Goal: Find specific page/section: Find specific page/section

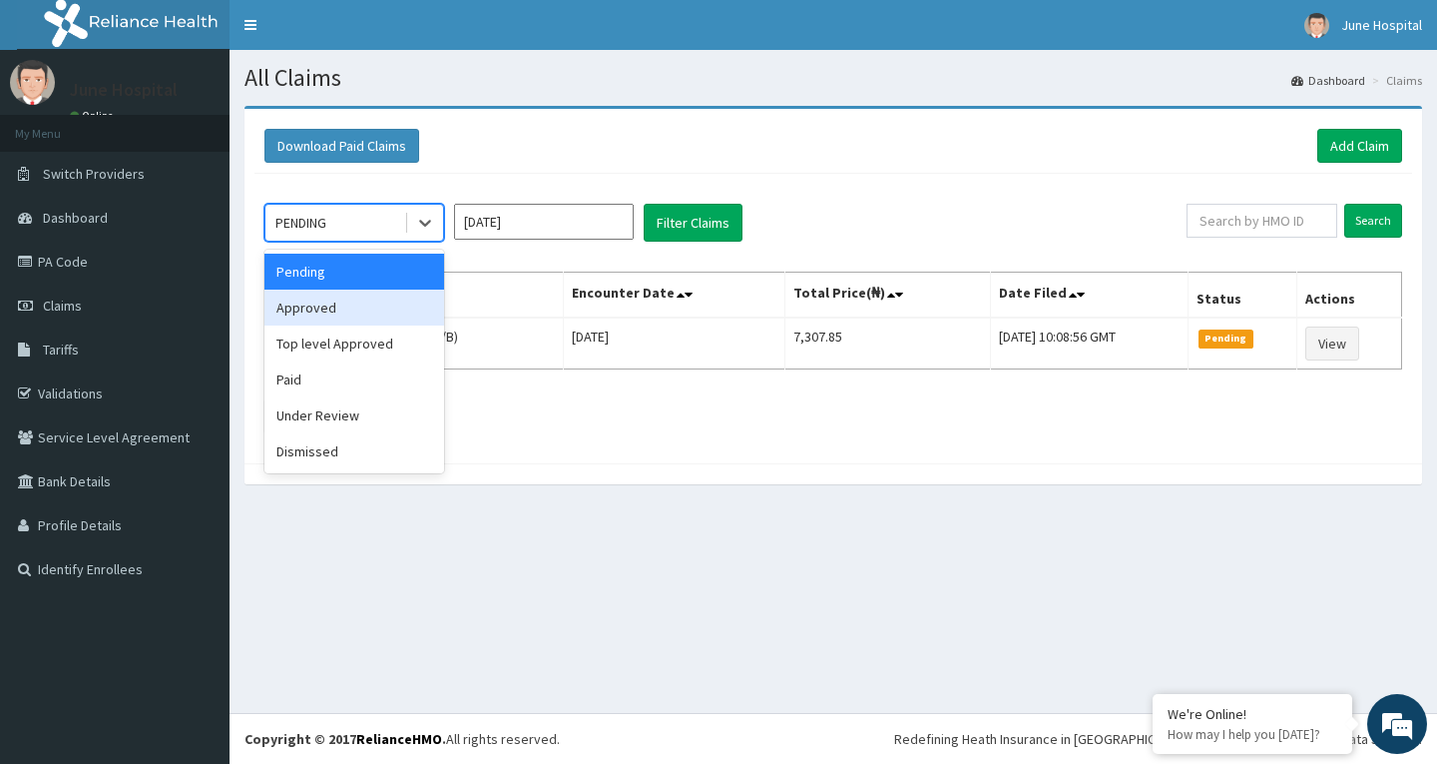
click at [402, 310] on div "Approved" at bounding box center [354, 307] width 180 height 36
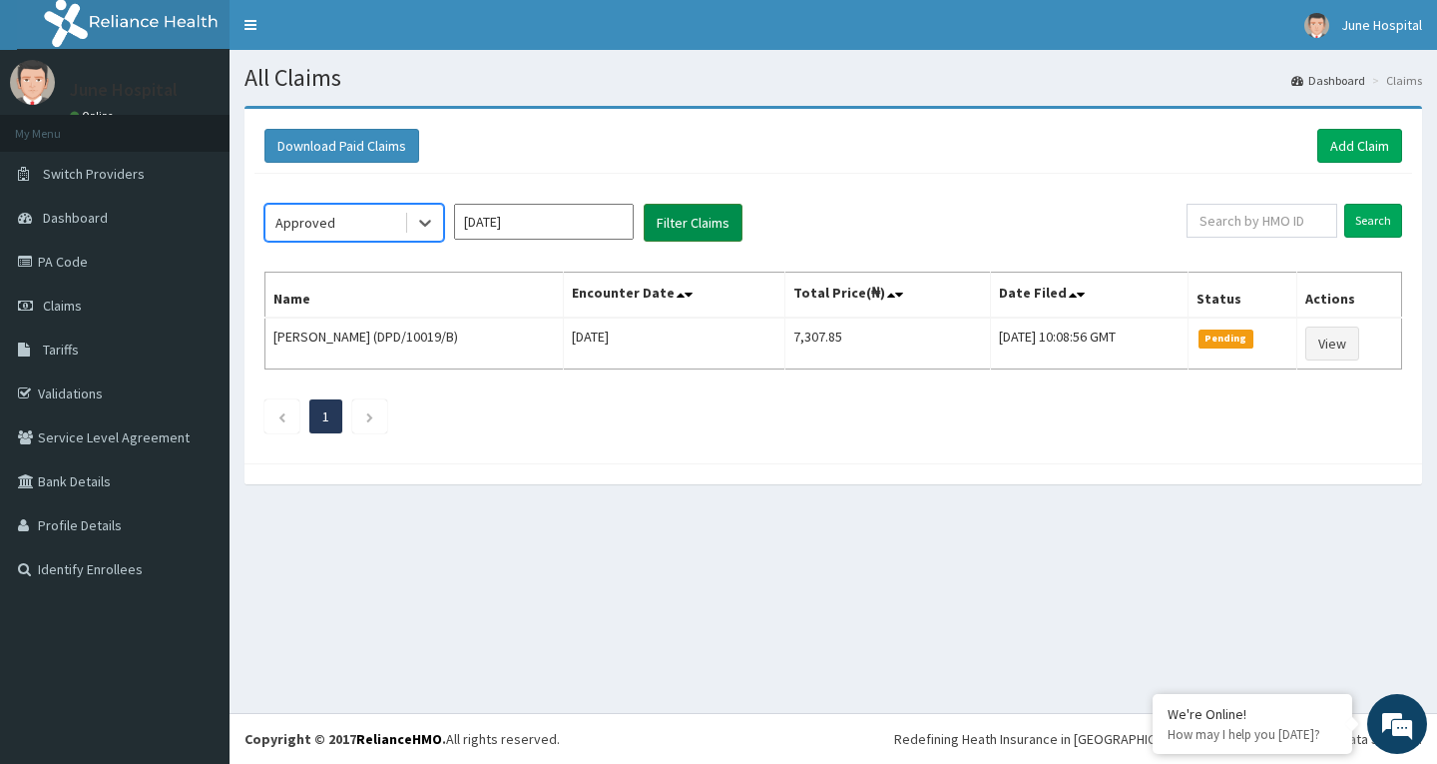
click at [737, 215] on button "Filter Claims" at bounding box center [693, 223] width 99 height 38
click at [675, 211] on button "Filter Claims" at bounding box center [693, 223] width 99 height 38
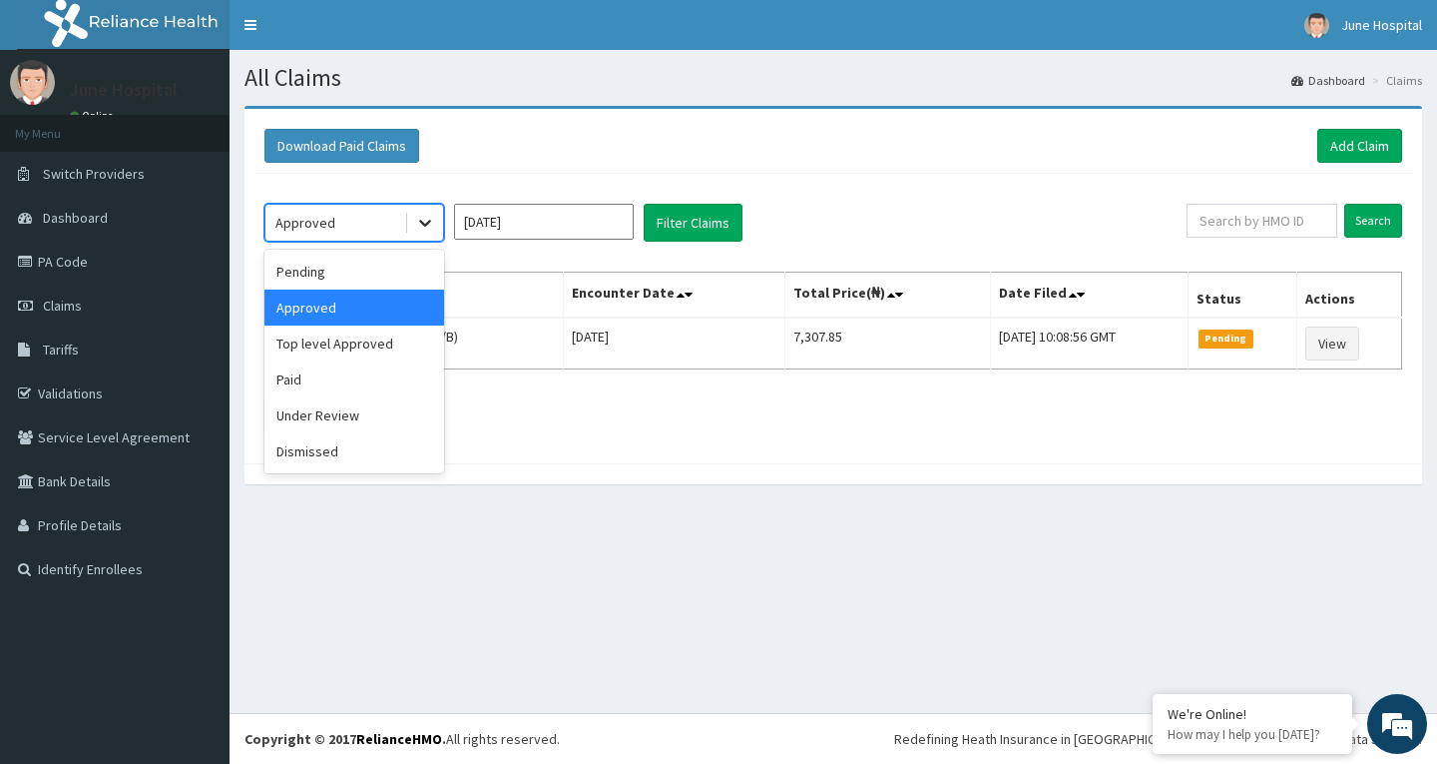
click at [427, 221] on icon at bounding box center [425, 223] width 20 height 20
click at [387, 352] on div "Top level Approved" at bounding box center [354, 343] width 180 height 36
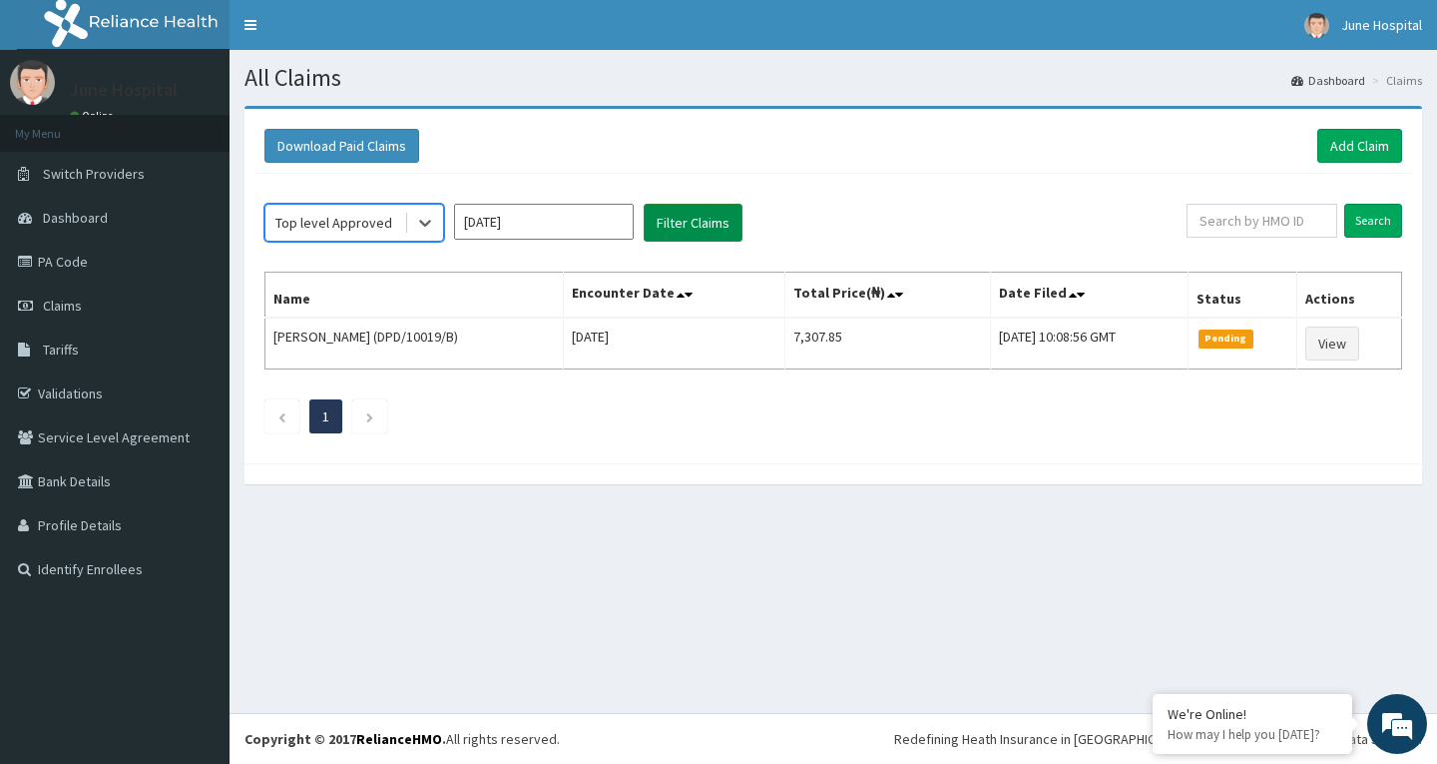
click at [691, 220] on button "Filter Claims" at bounding box center [693, 223] width 99 height 38
click at [413, 228] on div at bounding box center [425, 223] width 36 height 36
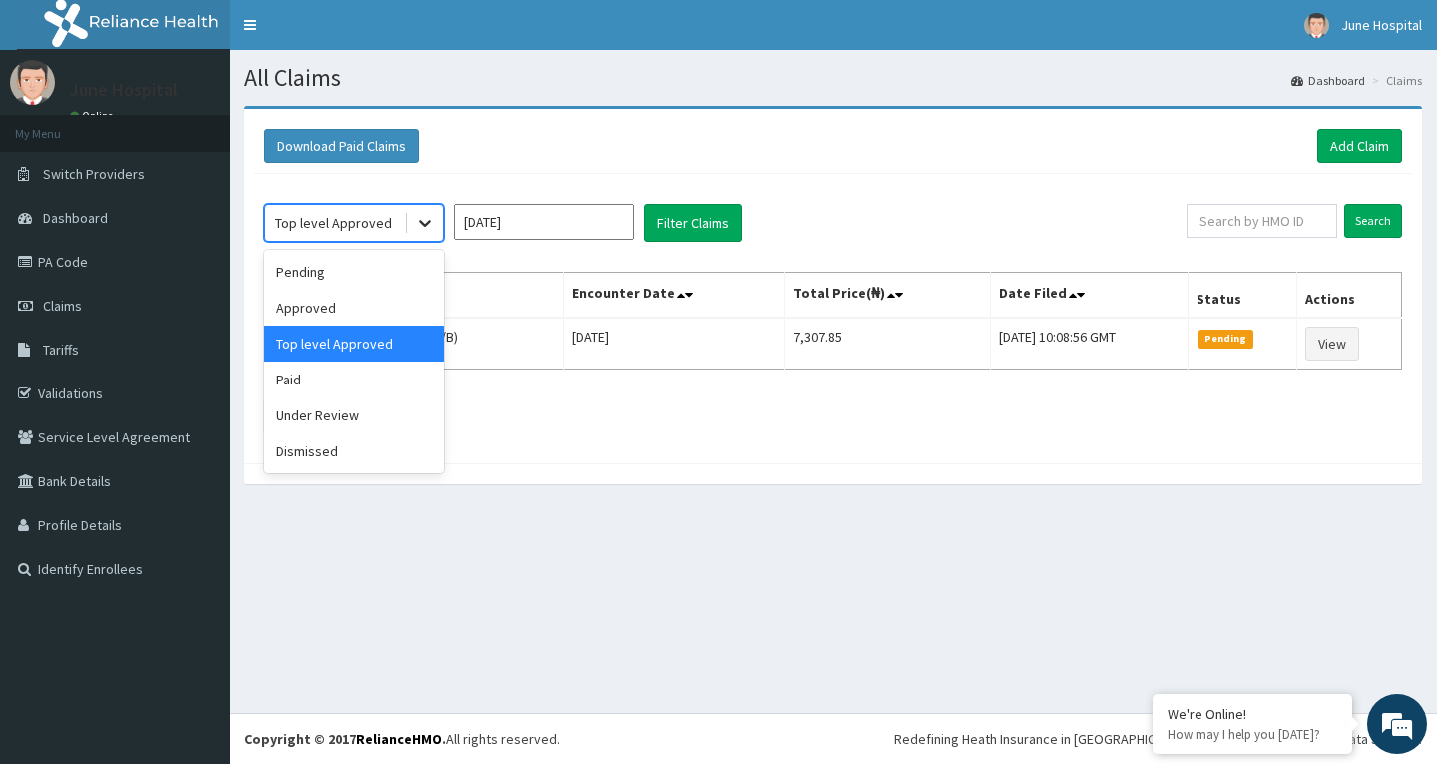
click at [431, 232] on icon at bounding box center [425, 223] width 20 height 20
click at [403, 379] on div "Paid" at bounding box center [354, 379] width 180 height 36
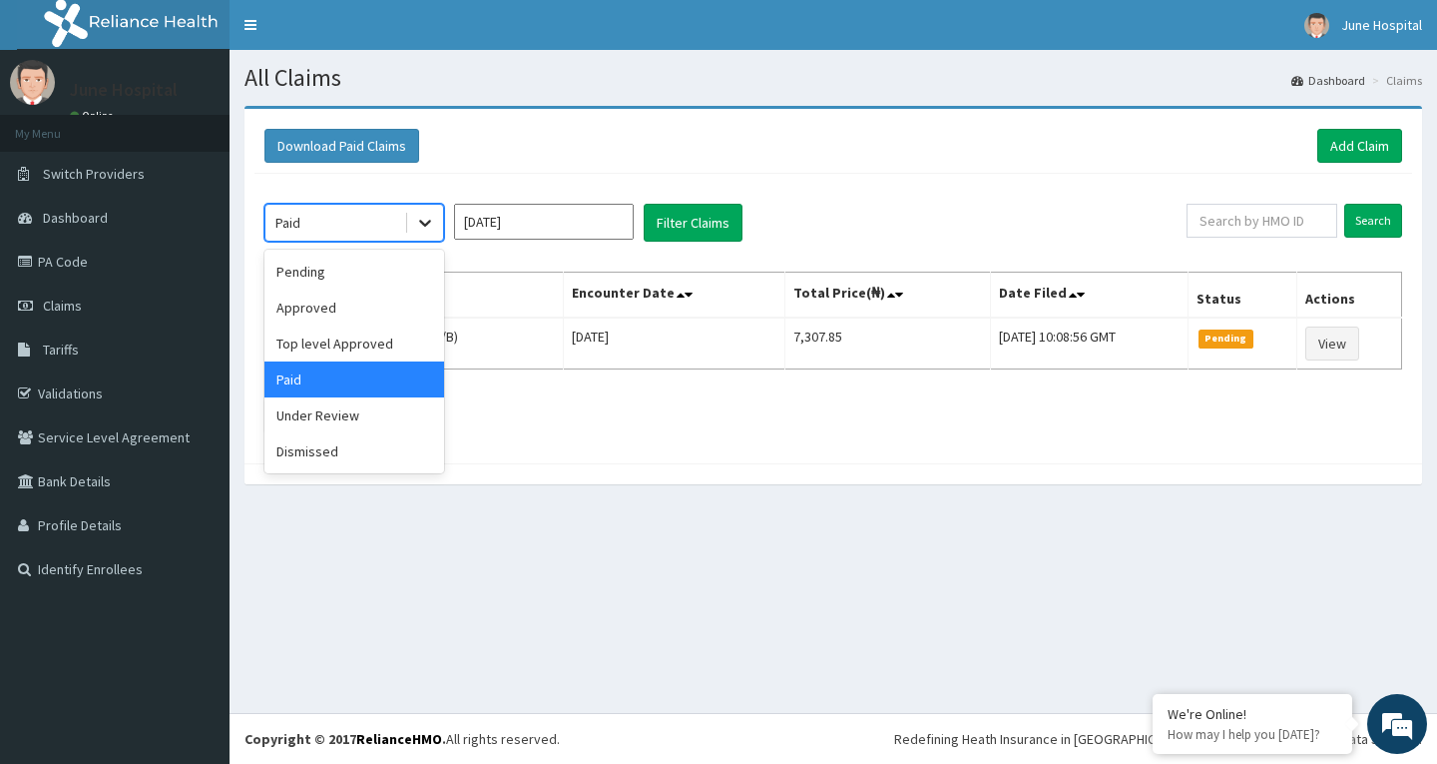
click at [415, 224] on div at bounding box center [425, 223] width 36 height 36
click at [351, 308] on div "Approved" at bounding box center [354, 307] width 180 height 36
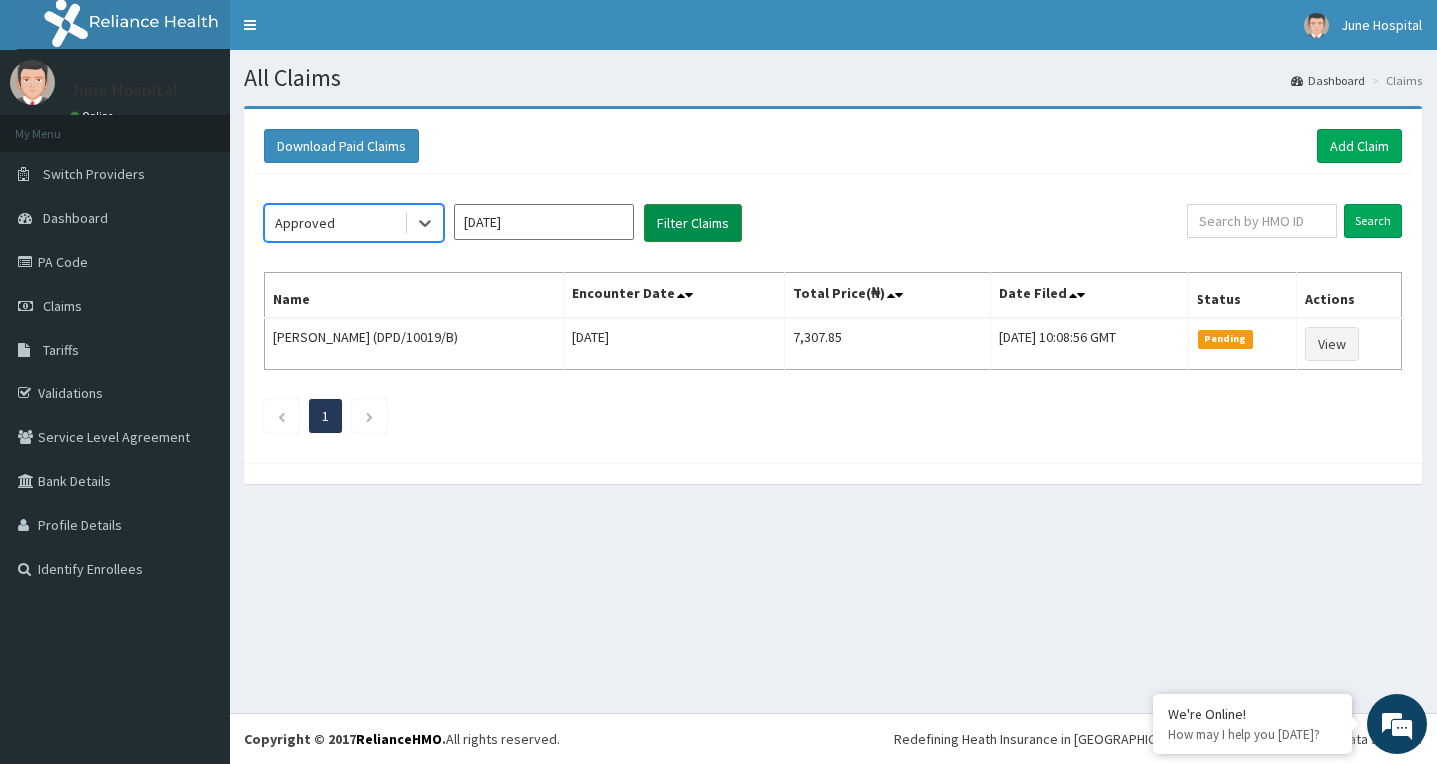
click at [683, 220] on button "Filter Claims" at bounding box center [693, 223] width 99 height 38
click at [62, 383] on link "Validations" at bounding box center [115, 393] width 230 height 44
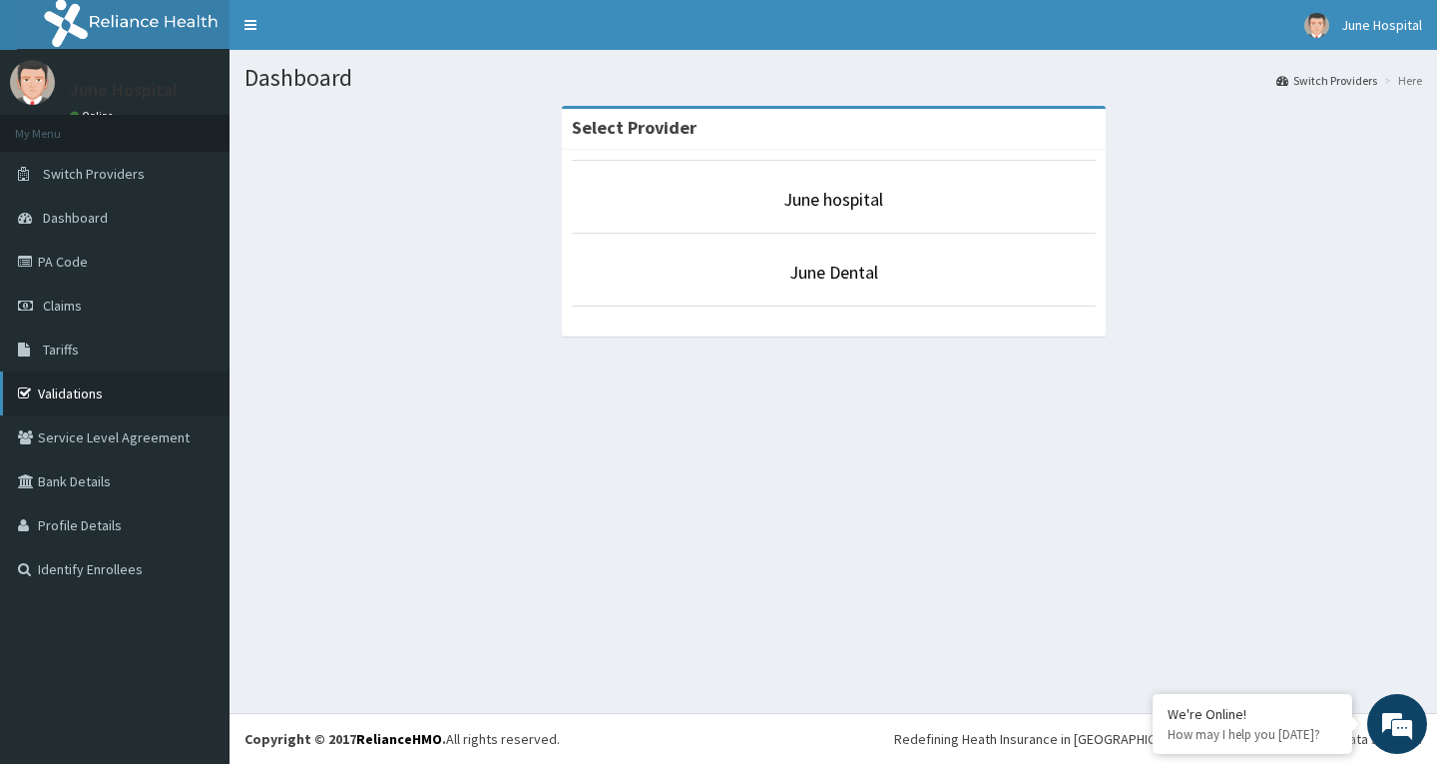
click at [62, 390] on link "Validations" at bounding box center [115, 393] width 230 height 44
